Goal: Contribute content: Contribute content

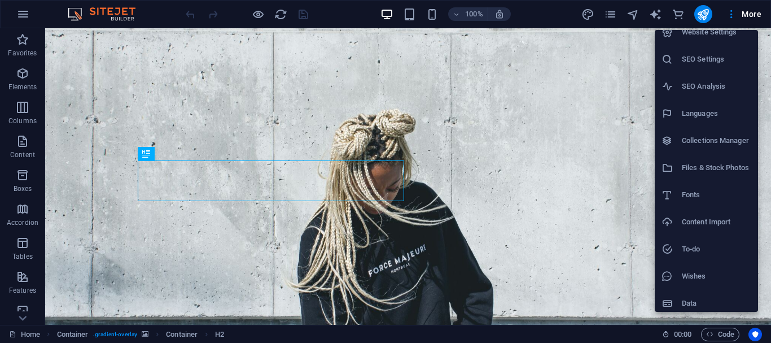
scroll to position [16, 0]
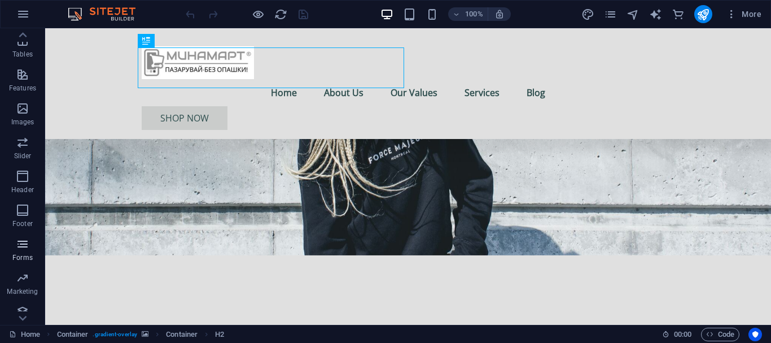
scroll to position [246, 0]
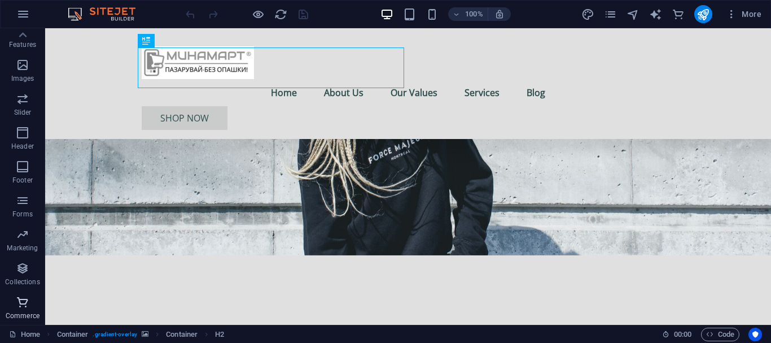
click at [34, 301] on span "Commerce" at bounding box center [22, 308] width 45 height 27
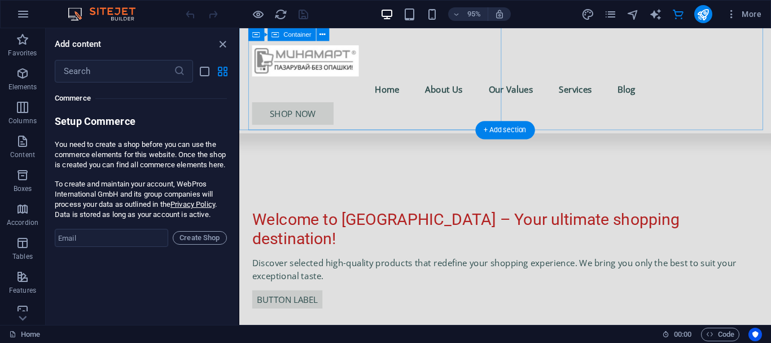
scroll to position [282, 0]
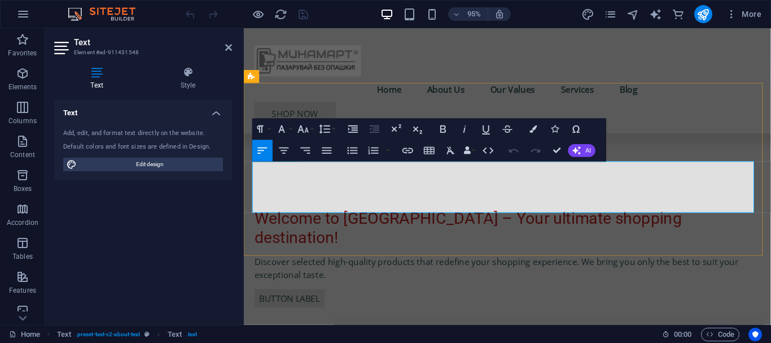
drag, startPoint x: 255, startPoint y: 178, endPoint x: 670, endPoint y: 219, distance: 417.6
copy p "At [GEOGRAPHIC_DATA], we redefine shopping for those with a discerning eye for …"
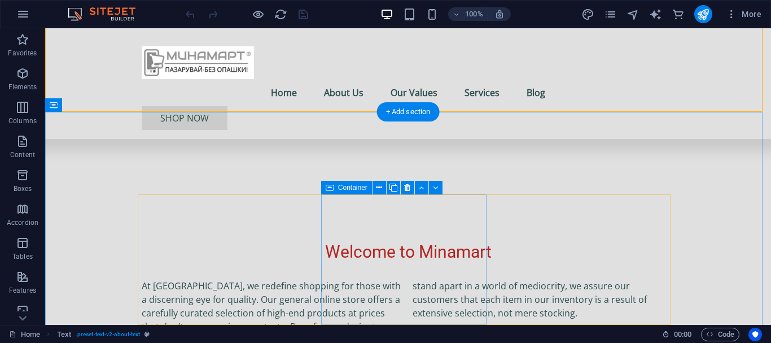
scroll to position [508, 0]
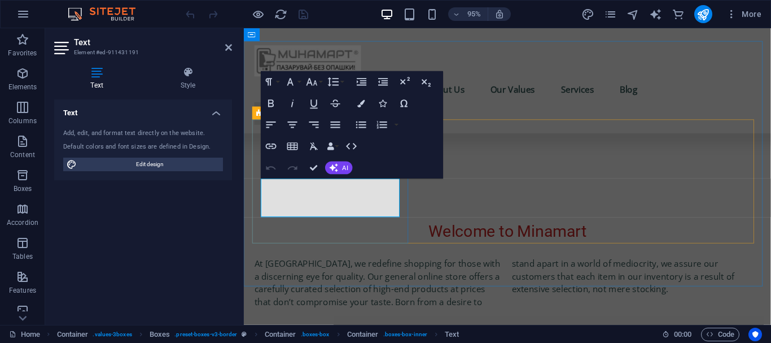
copy p "We are committed to providing only the highest quality products that stand the …"
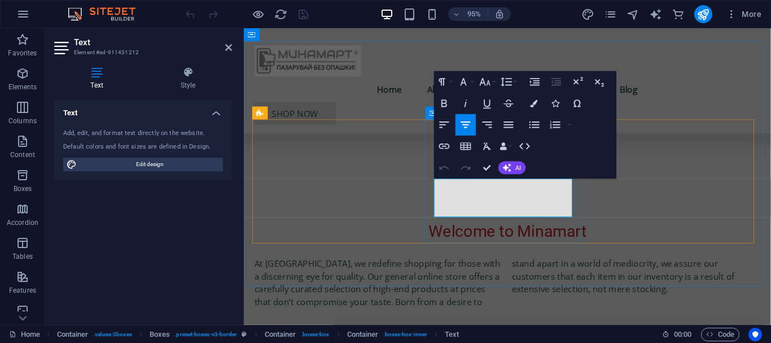
drag, startPoint x: 450, startPoint y: 194, endPoint x: 581, endPoint y: 223, distance: 134.3
copy p "We cater to those who appreciate and demand excellence in their selections."
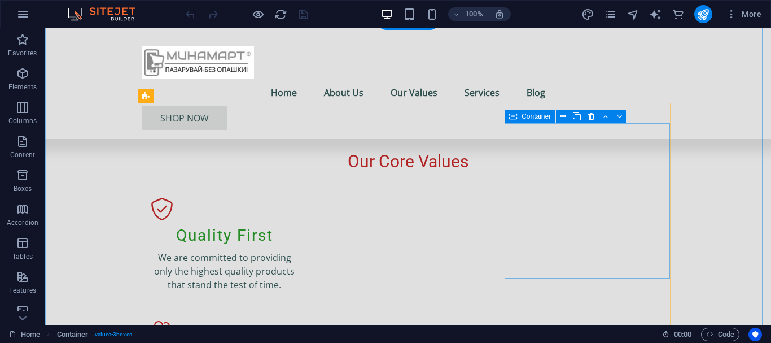
scroll to position [791, 0]
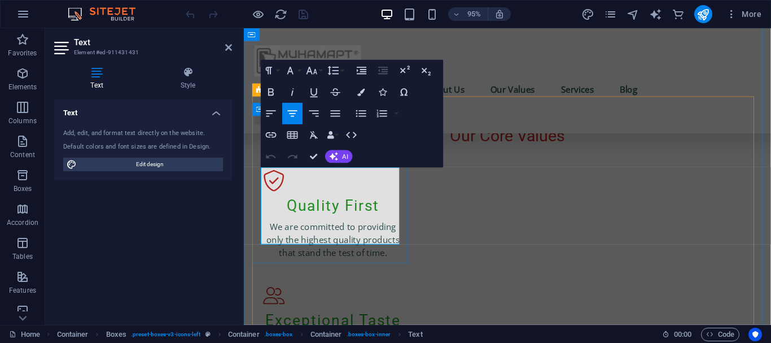
drag, startPoint x: 282, startPoint y: 182, endPoint x: 396, endPoint y: 224, distance: 121.0
drag, startPoint x: 397, startPoint y: 250, endPoint x: 280, endPoint y: 181, distance: 136.5
copy p "At [GEOGRAPHIC_DATA], we provide a carefully curated selection of high-quality …"
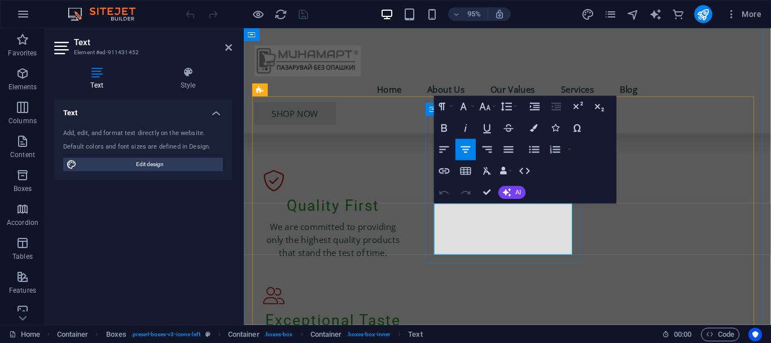
drag, startPoint x: 450, startPoint y: 224, endPoint x: 590, endPoint y: 267, distance: 146.9
copy p "We believe that quality shouldn't come at an outrageous price. Enjoy our high-s…"
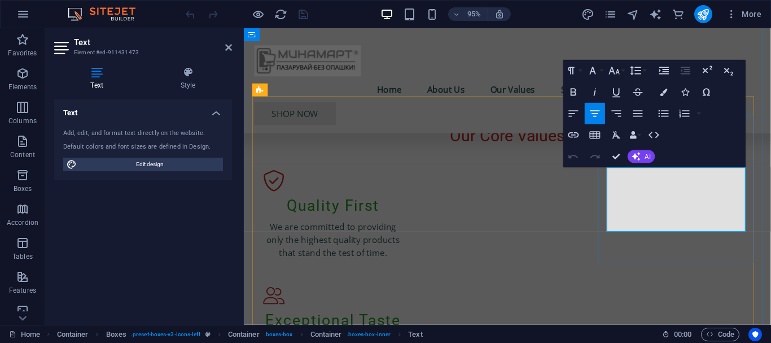
drag, startPoint x: 638, startPoint y: 182, endPoint x: 695, endPoint y: 208, distance: 63.4
copy p "We understand that you want your purchases as quickly as possible. Minamart ens…"
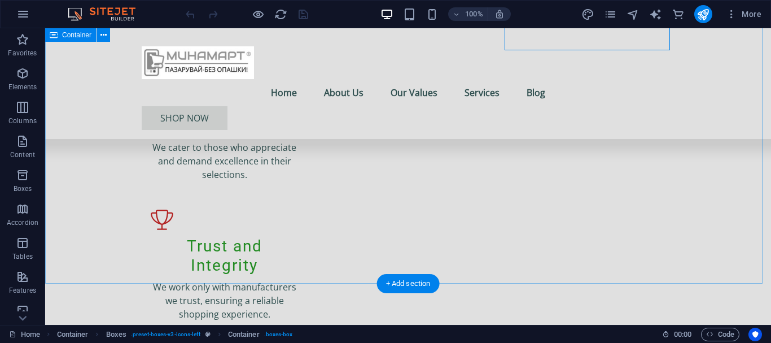
scroll to position [1017, 0]
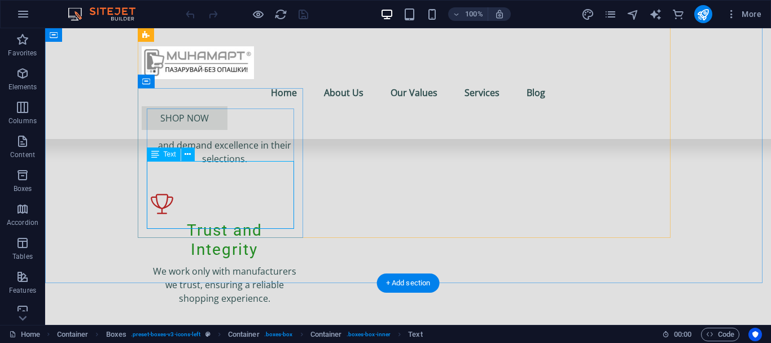
drag, startPoint x: 160, startPoint y: 167, endPoint x: 237, endPoint y: 195, distance: 82.4
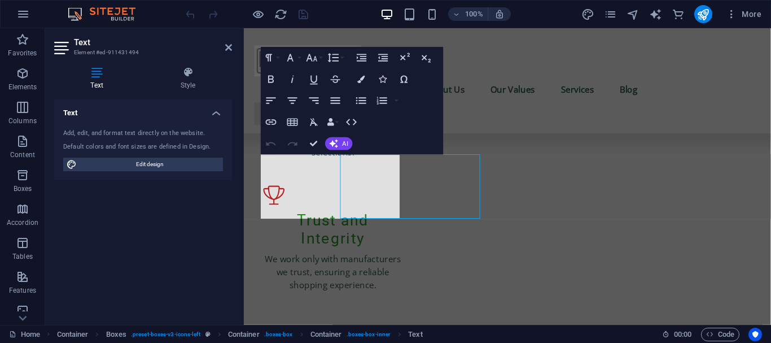
click at [237, 195] on div "Text Style Text Add, edit, and format text directly on the website. Default col…" at bounding box center [143, 191] width 196 height 267
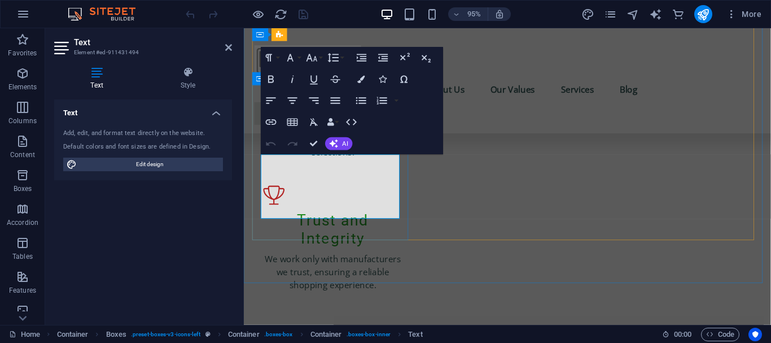
copy p "We collaborate with both local craftsmen and renowned international brands, ens…"
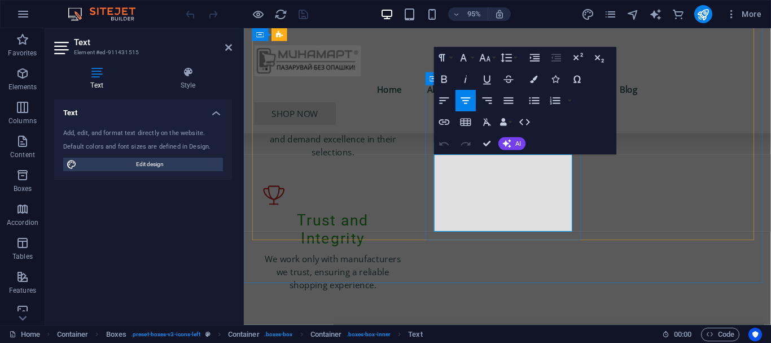
drag, startPoint x: 450, startPoint y: 167, endPoint x: 555, endPoint y: 233, distance: 123.8
copy p "At [GEOGRAPHIC_DATA], your satisfaction is our top priority. We are committed t…"
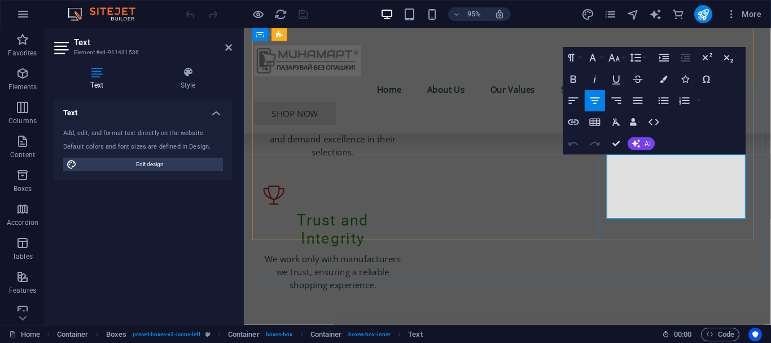
drag, startPoint x: 627, startPoint y: 168, endPoint x: 752, endPoint y: 225, distance: 137.0
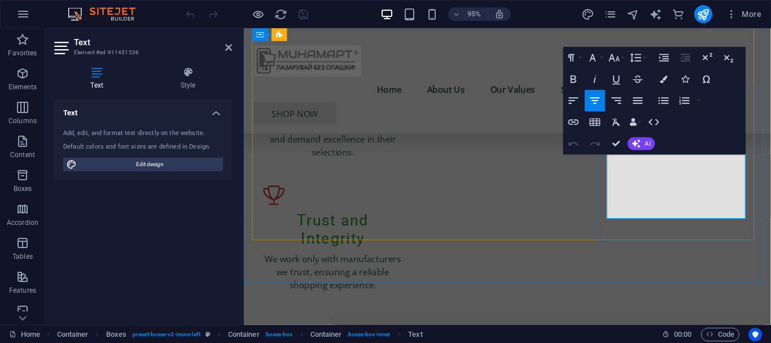
copy p "We are dedicated to sustainability, sourcing products from manufacturers who sh…"
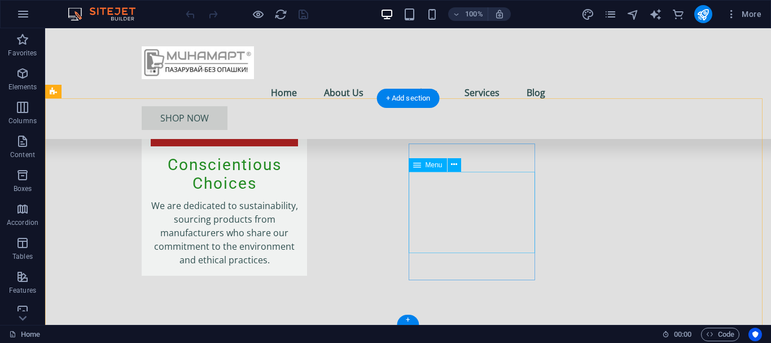
scroll to position [2274, 0]
